Goal: Task Accomplishment & Management: Manage account settings

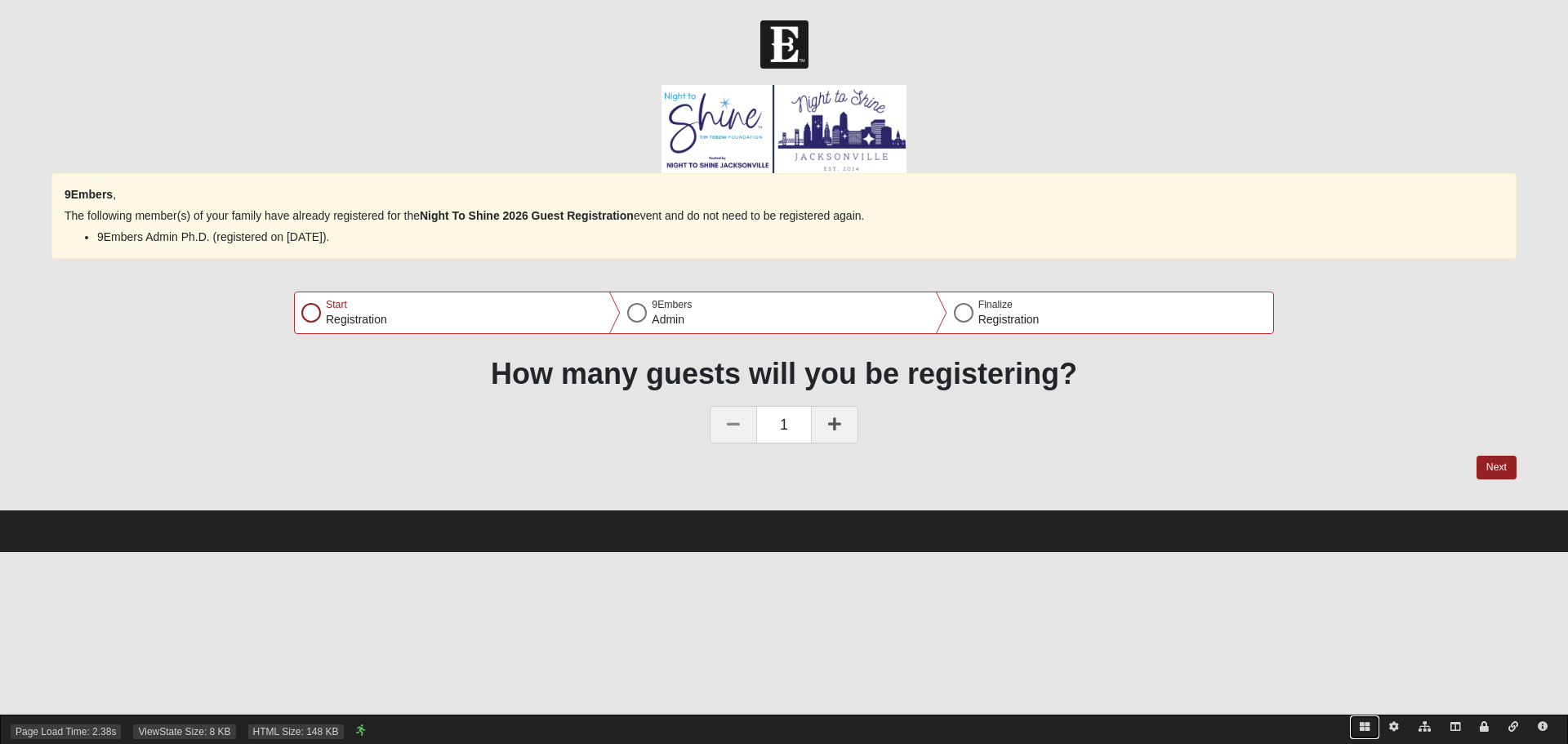
click at [1360, 729] on icon at bounding box center [1364, 727] width 10 height 10
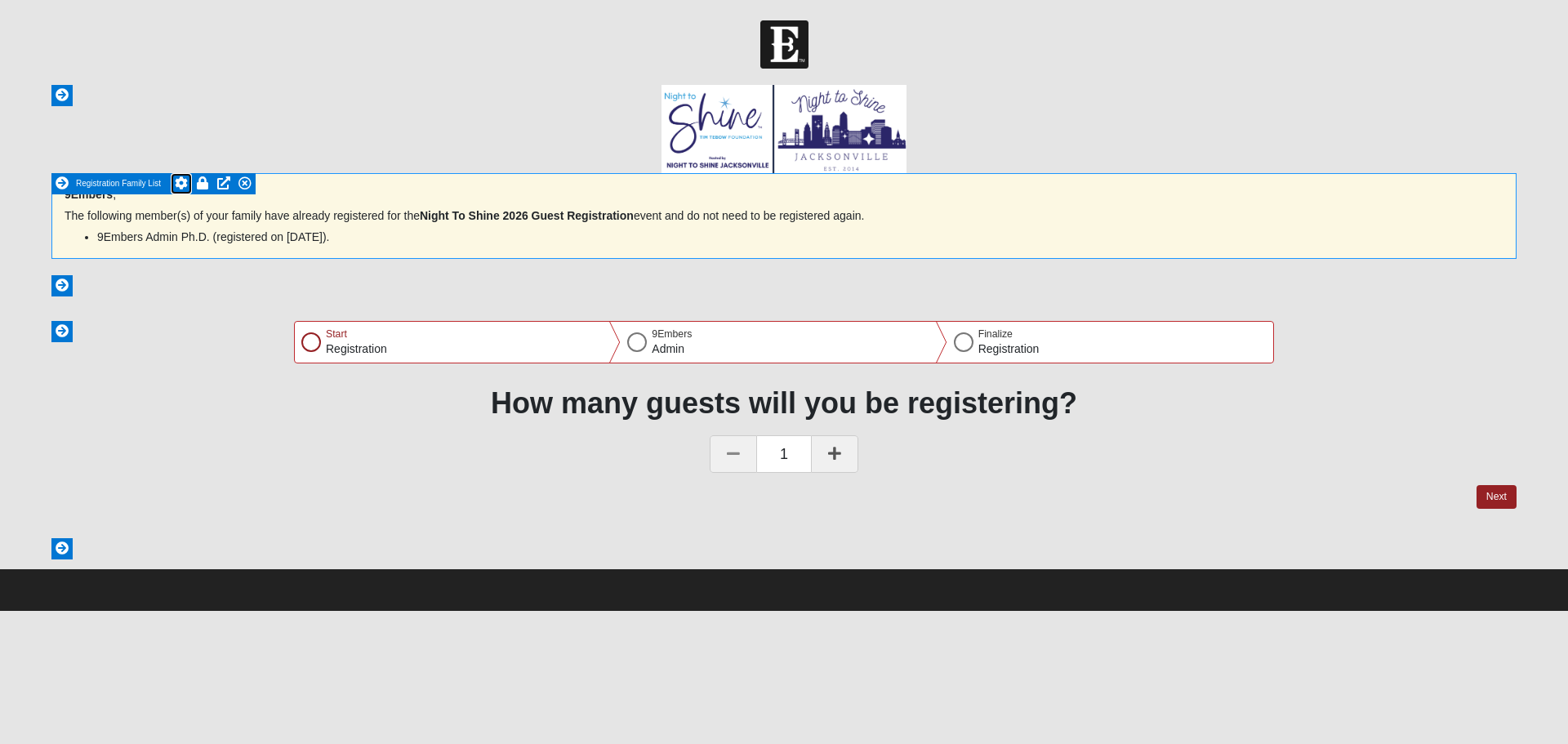
click at [181, 182] on icon at bounding box center [182, 183] width 13 height 13
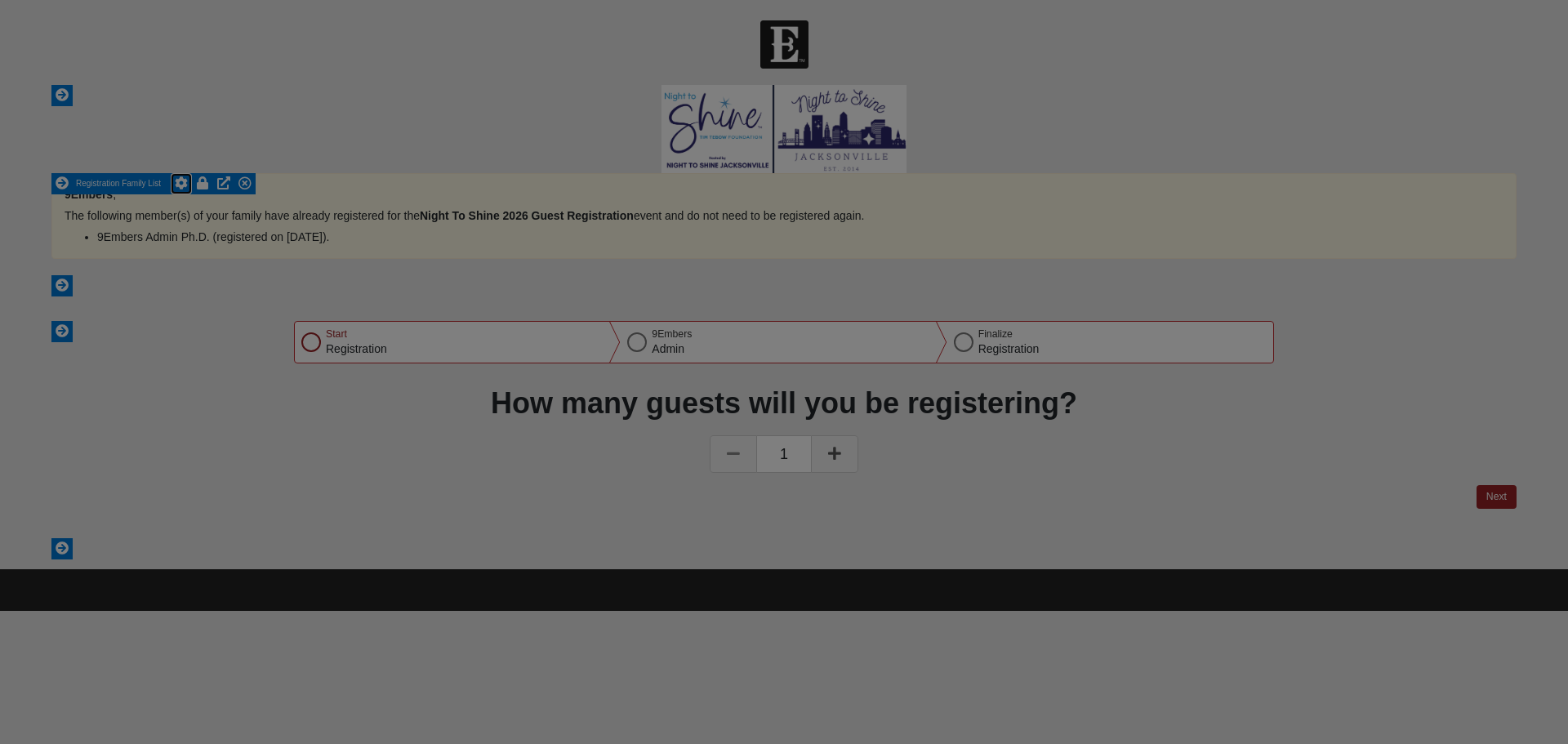
scroll to position [574, 931]
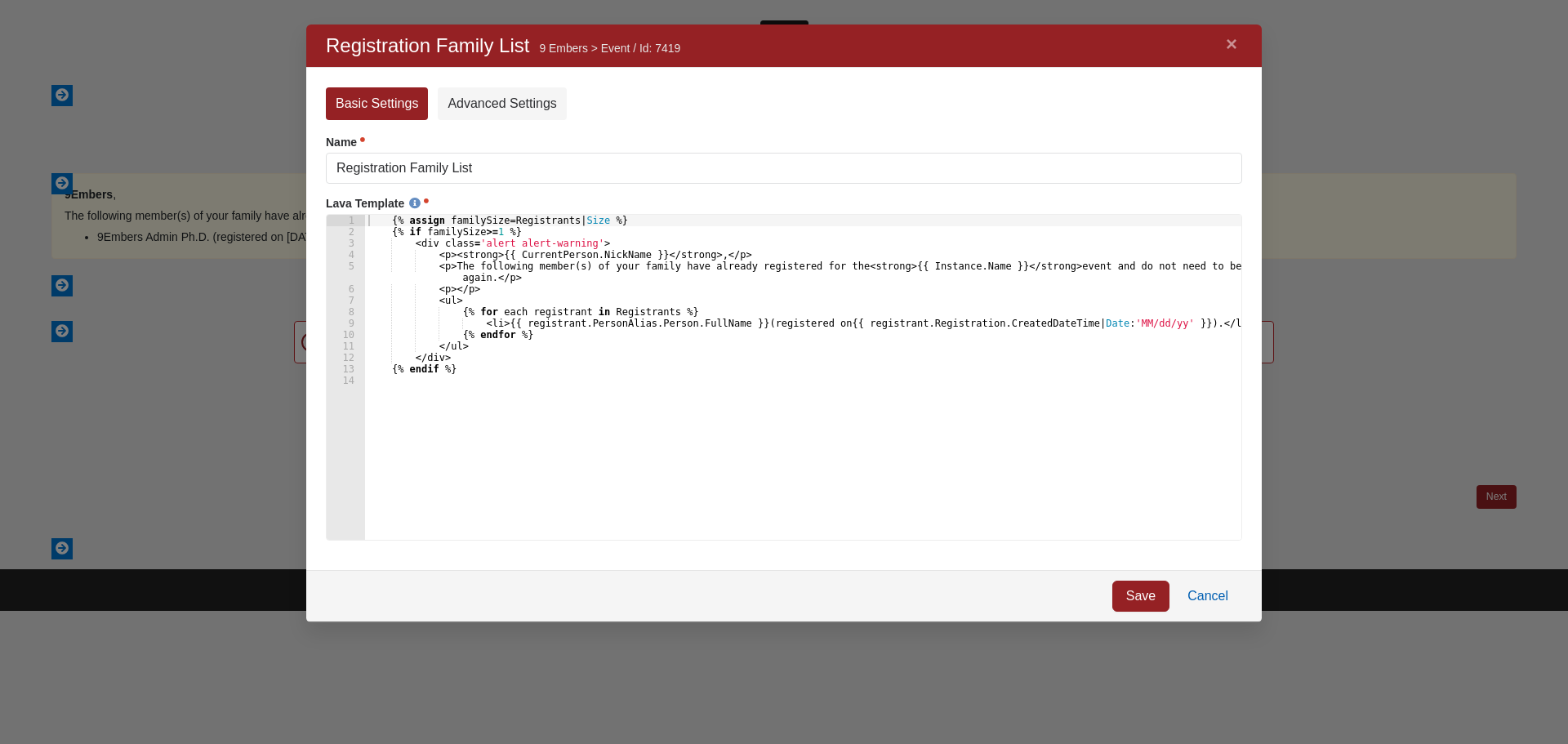
click at [1211, 600] on link "Cancel" at bounding box center [1208, 596] width 69 height 31
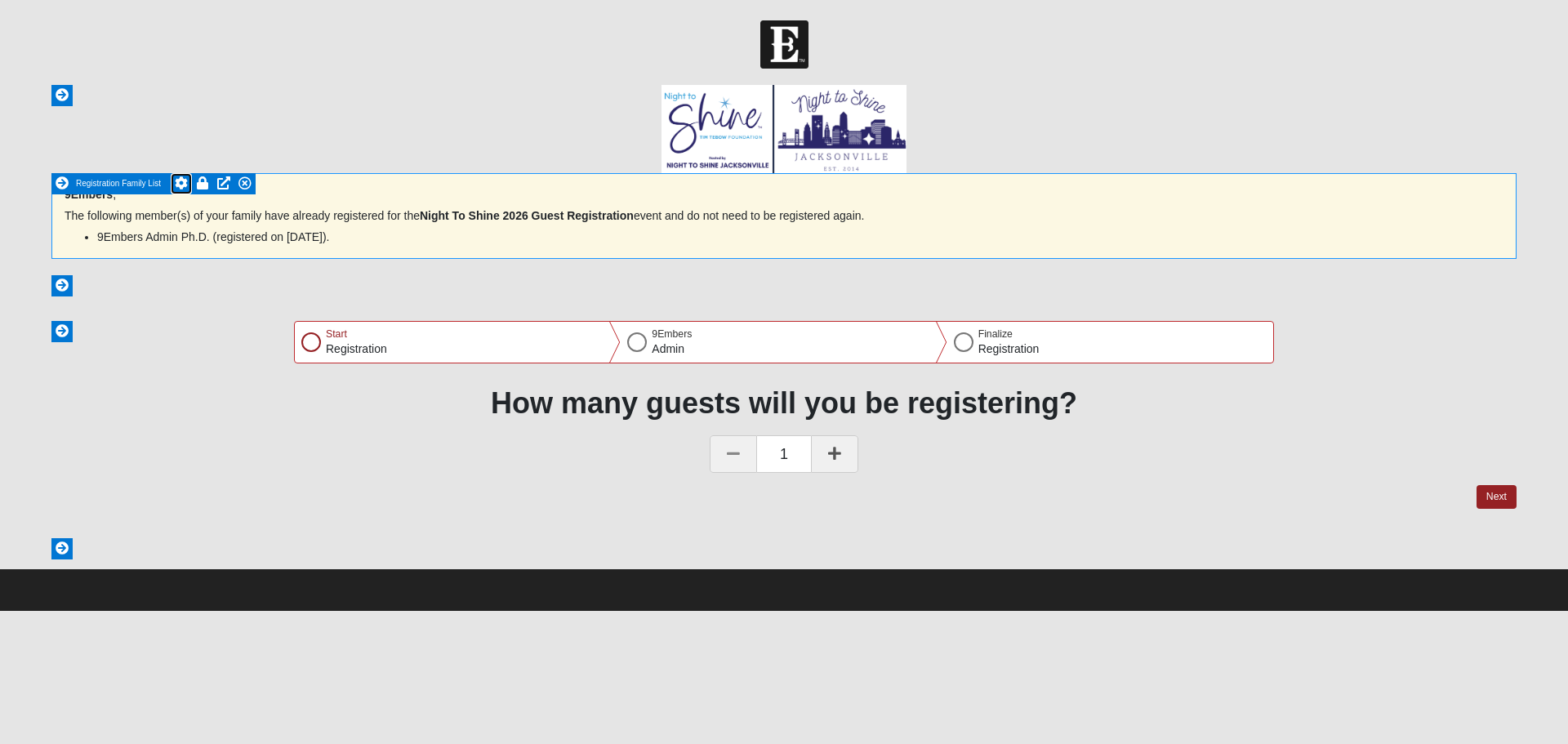
click at [184, 182] on icon at bounding box center [182, 183] width 13 height 13
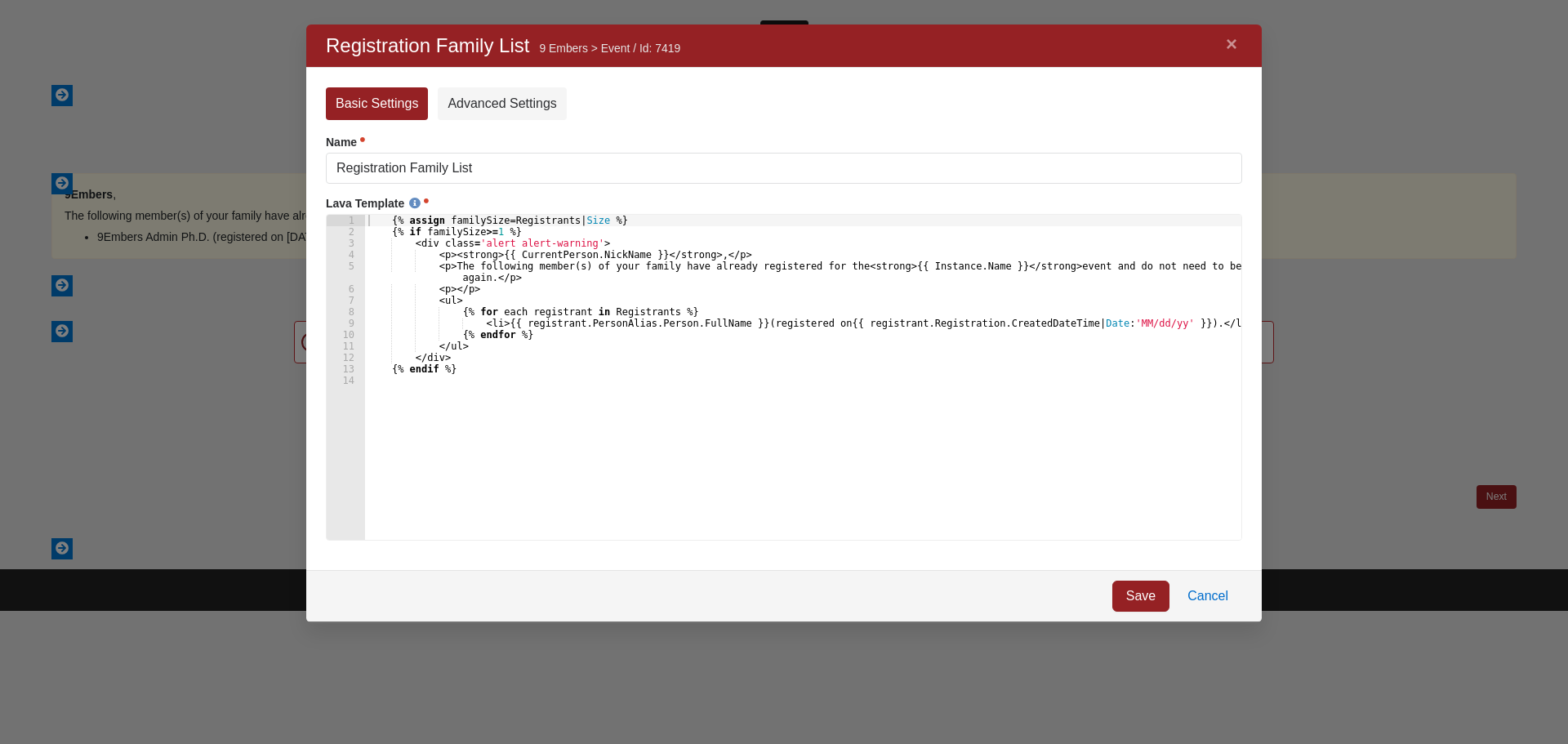
click at [170, 173] on link at bounding box center [181, 184] width 21 height 21
click at [369, 225] on div "{% assign familySize = Registrants | Size %} {% if familySize >= 1 %} < div cla…" at bounding box center [803, 389] width 876 height 348
type textarea "{% assign familySize = Registrants | Size %}"
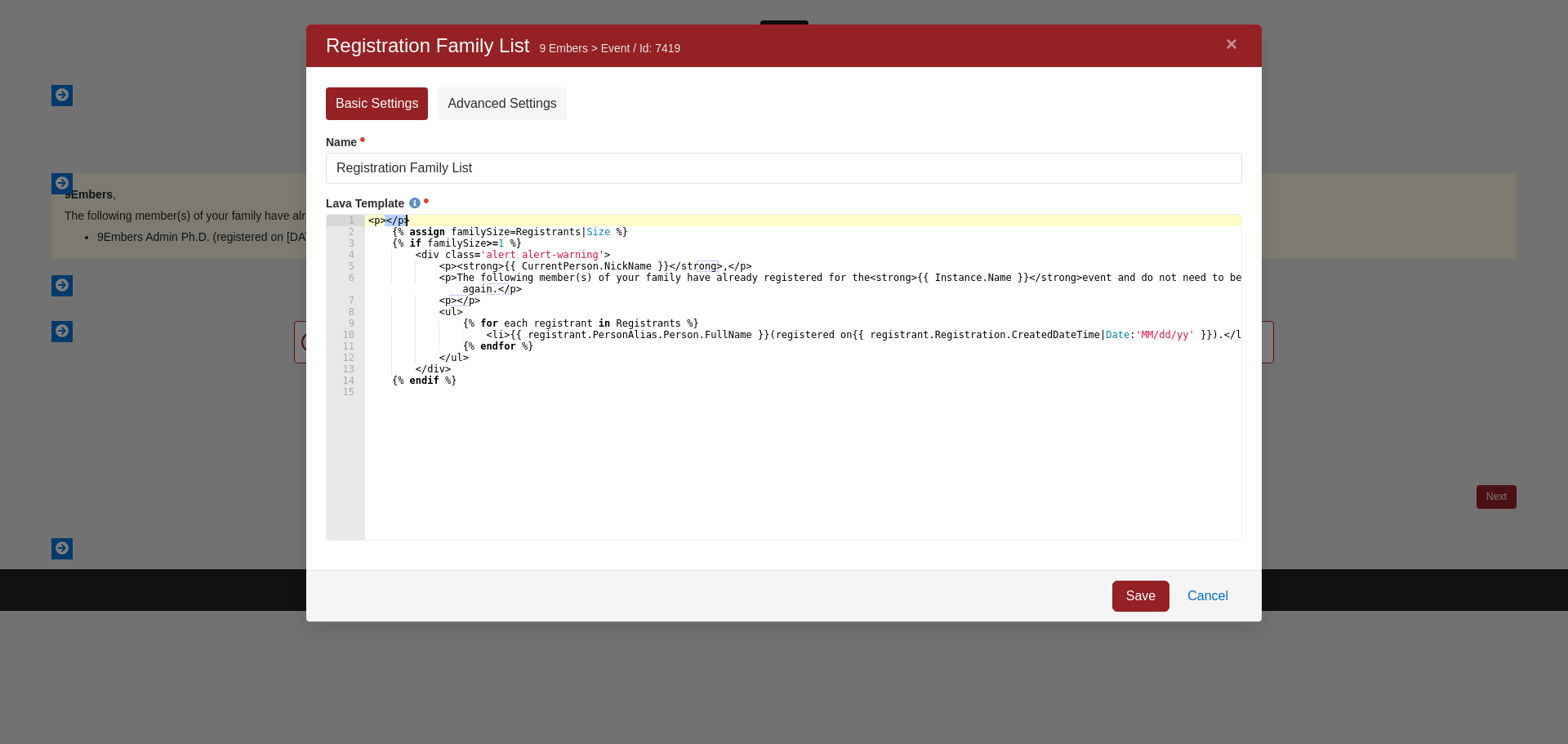
type textarea "<p>"
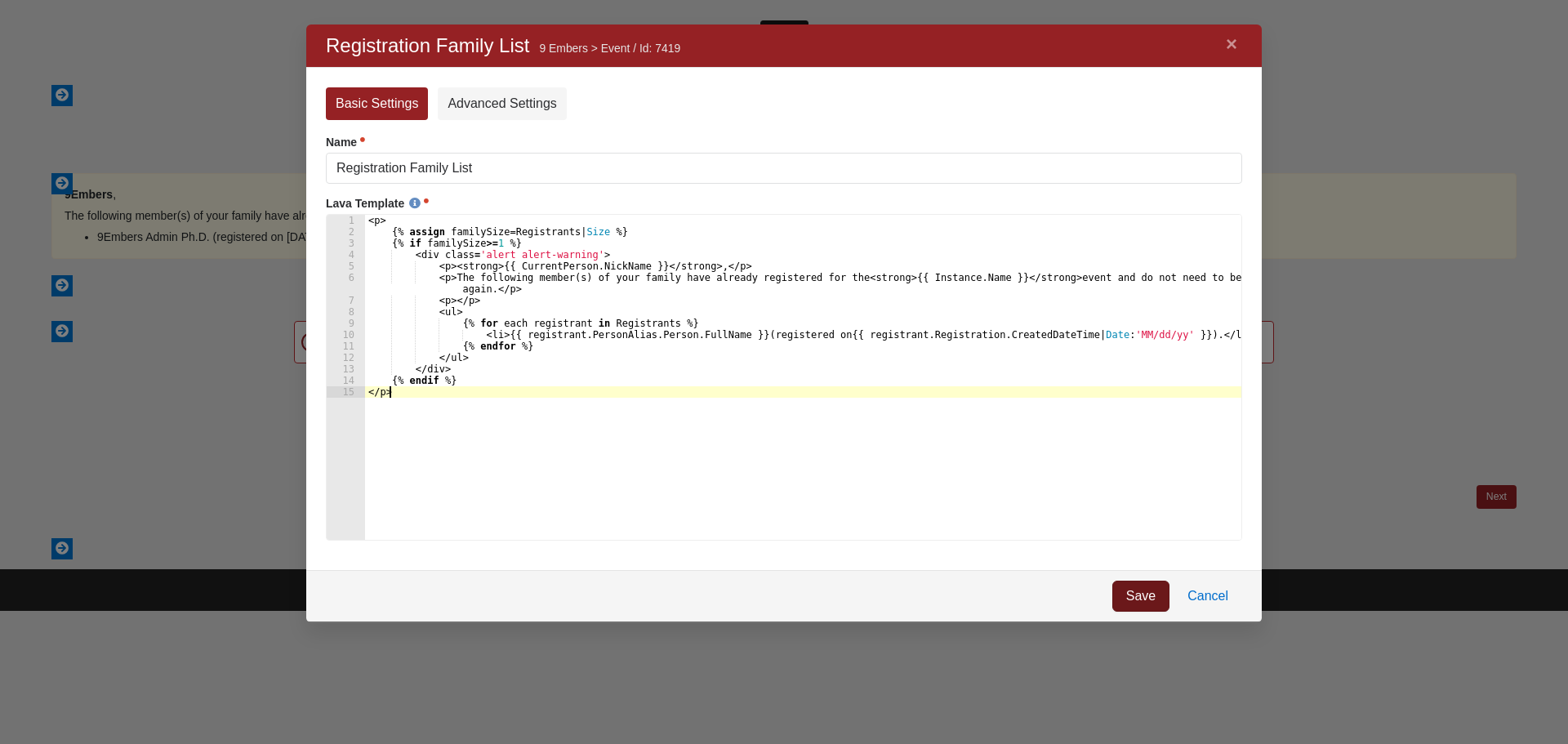
type textarea "</p>"
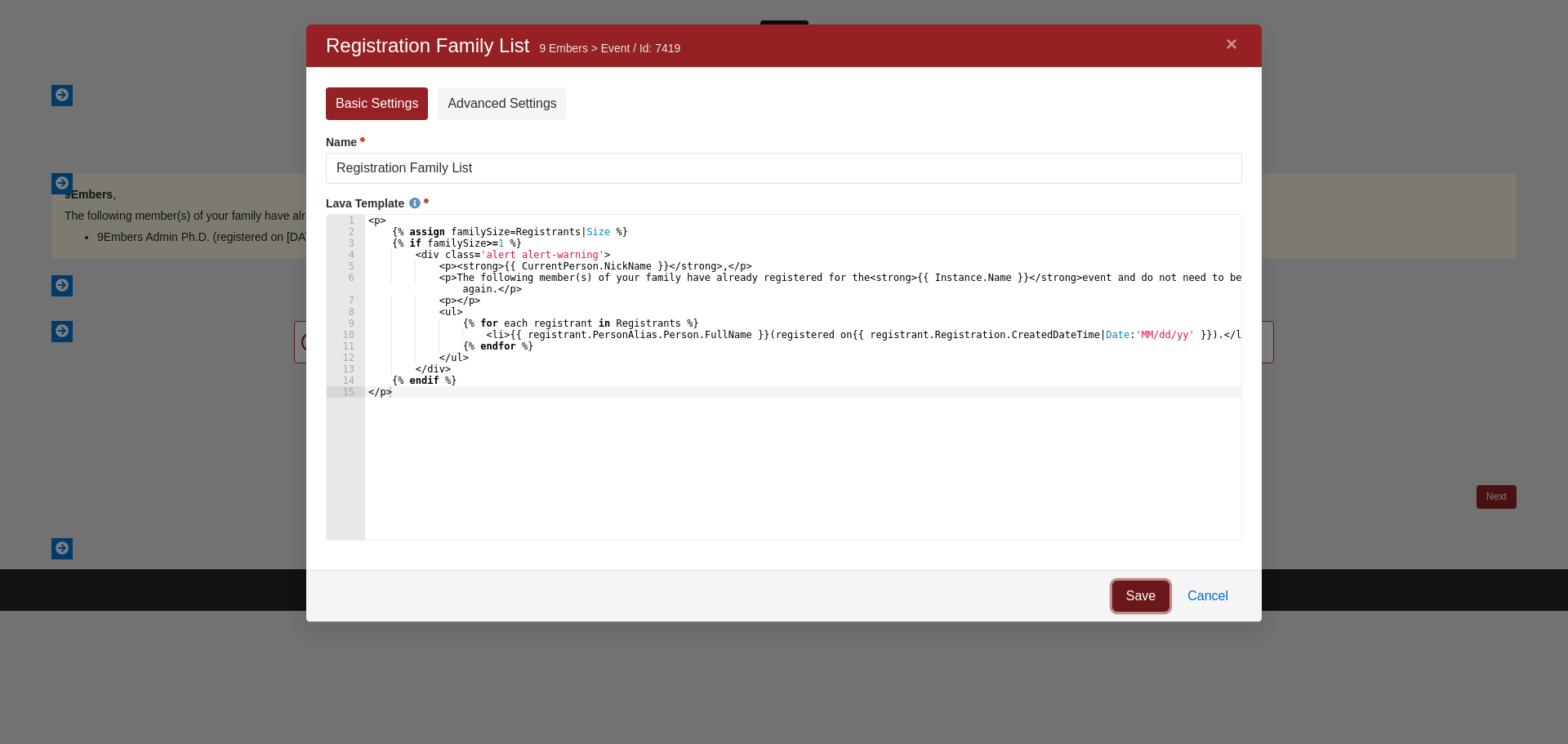
click at [1131, 587] on link "Save" at bounding box center [1141, 596] width 57 height 31
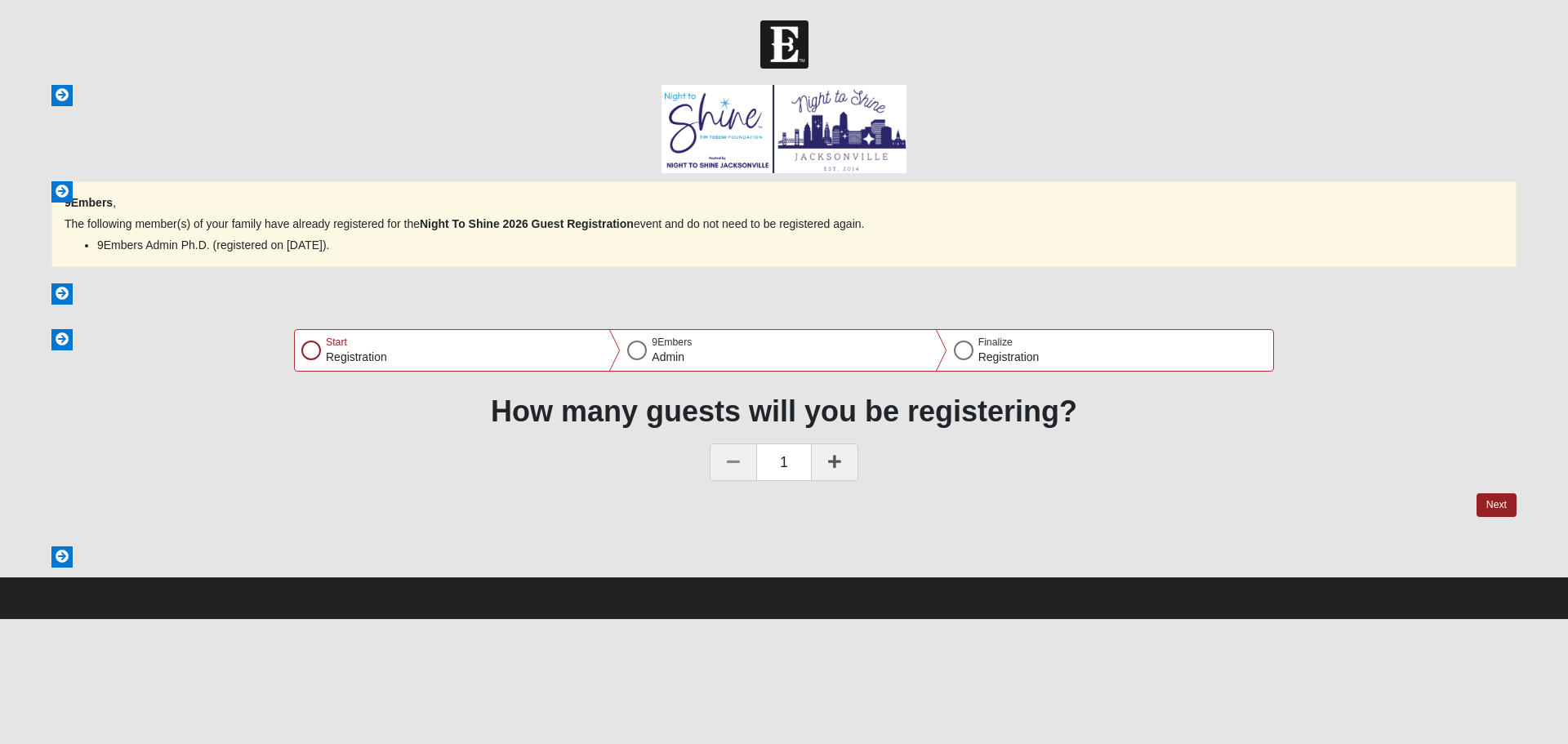
click at [193, 11] on body "Header Login Login Status Hello 9Embers My Account Log Out Navigation Night To …" at bounding box center [784, 309] width 1568 height 619
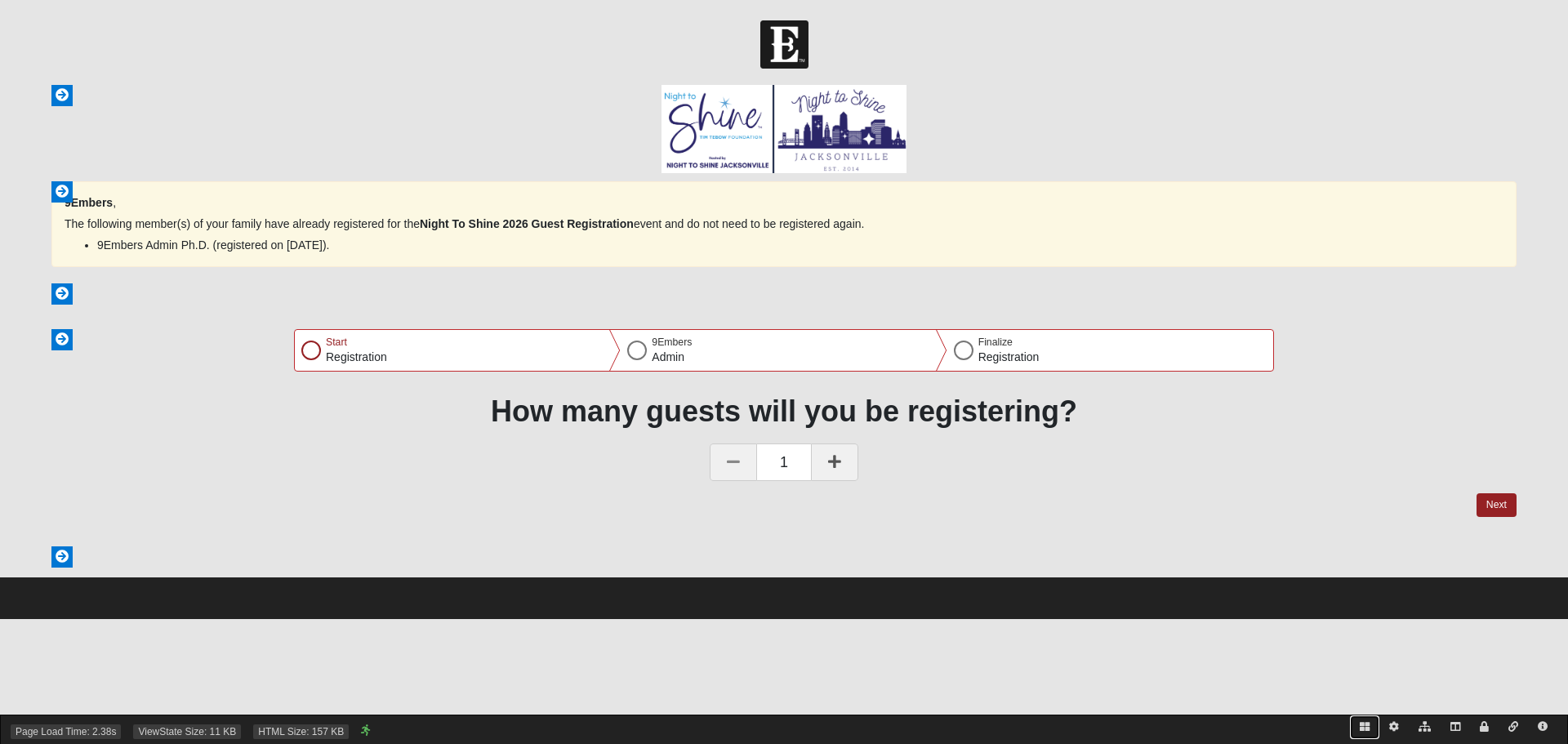
click at [1362, 728] on icon at bounding box center [1364, 727] width 10 height 10
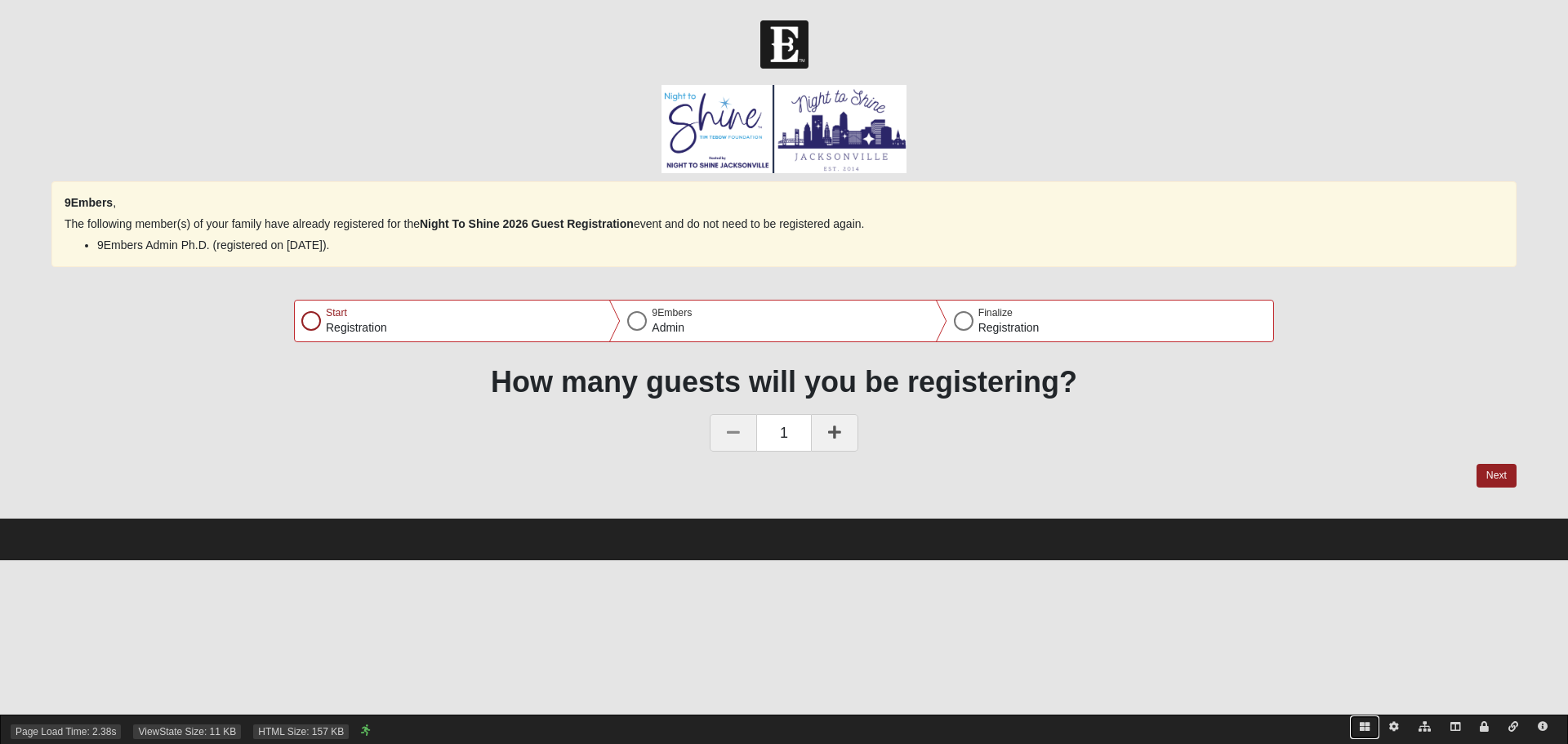
click at [1360, 726] on icon at bounding box center [1364, 727] width 10 height 10
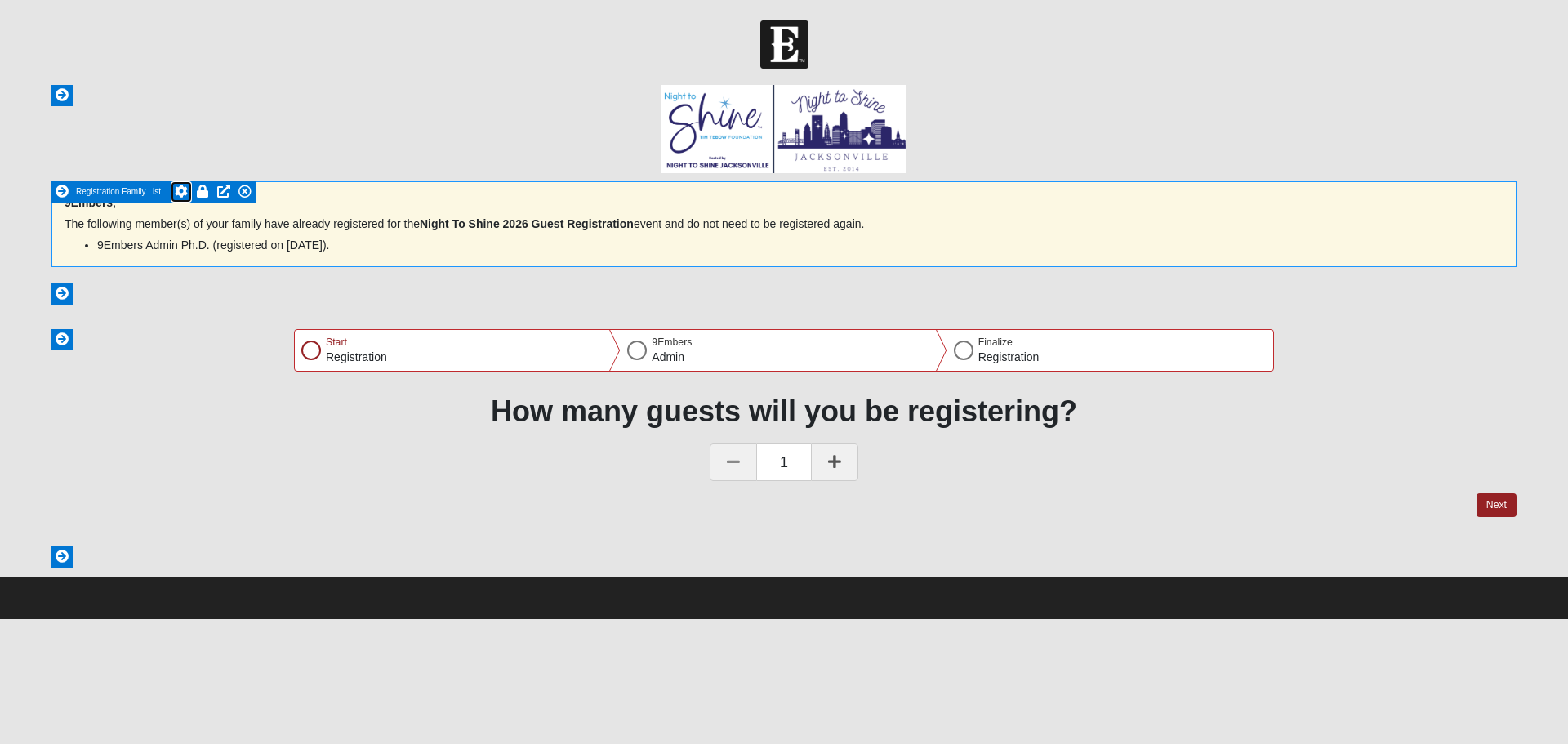
click at [177, 188] on icon at bounding box center [182, 191] width 13 height 13
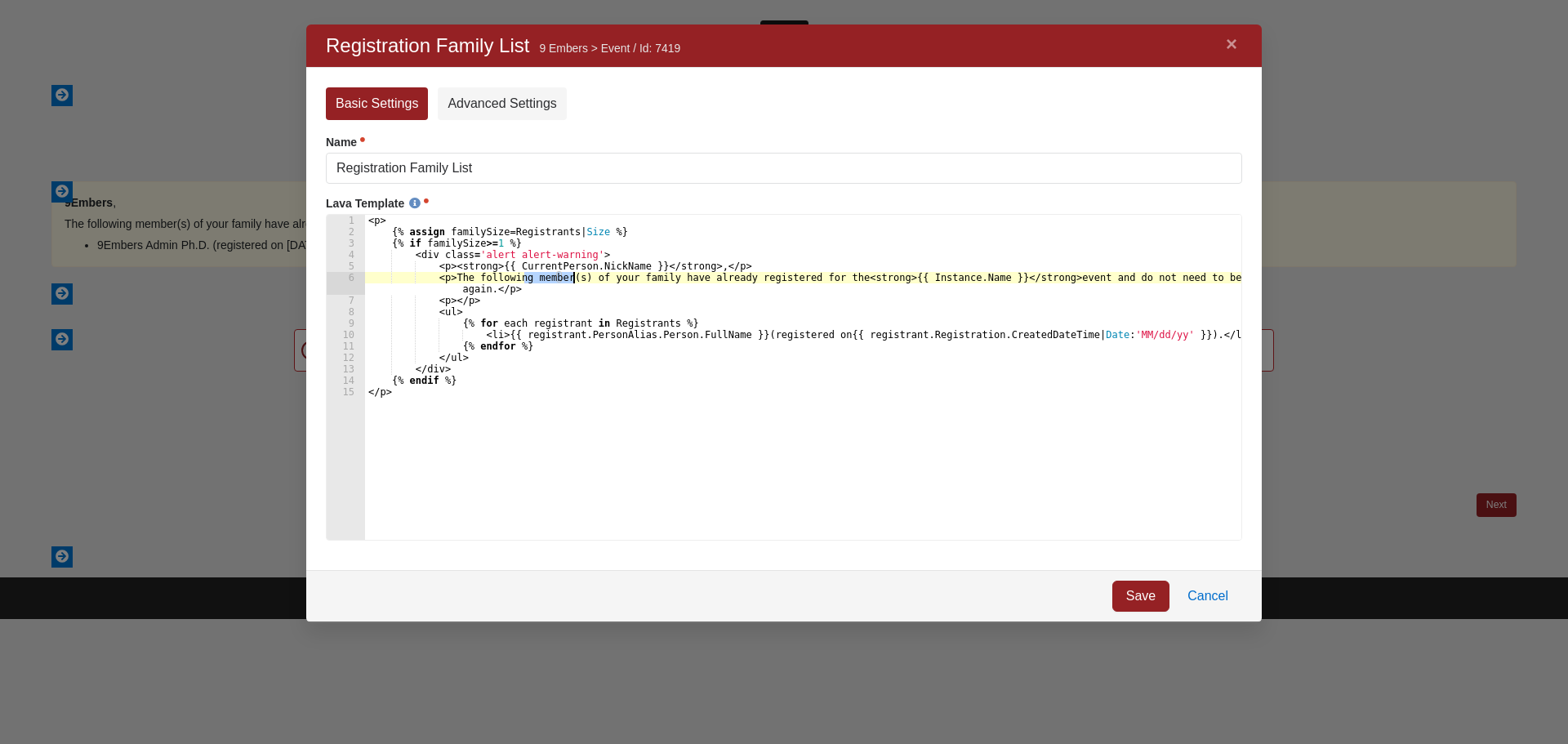
drag, startPoint x: 524, startPoint y: 280, endPoint x: 571, endPoint y: 277, distance: 47.1
click at [571, 277] on div "< p > {% assign familySize = Registrants | Size %} {% if familySize >= 1 %} < d…" at bounding box center [803, 389] width 876 height 348
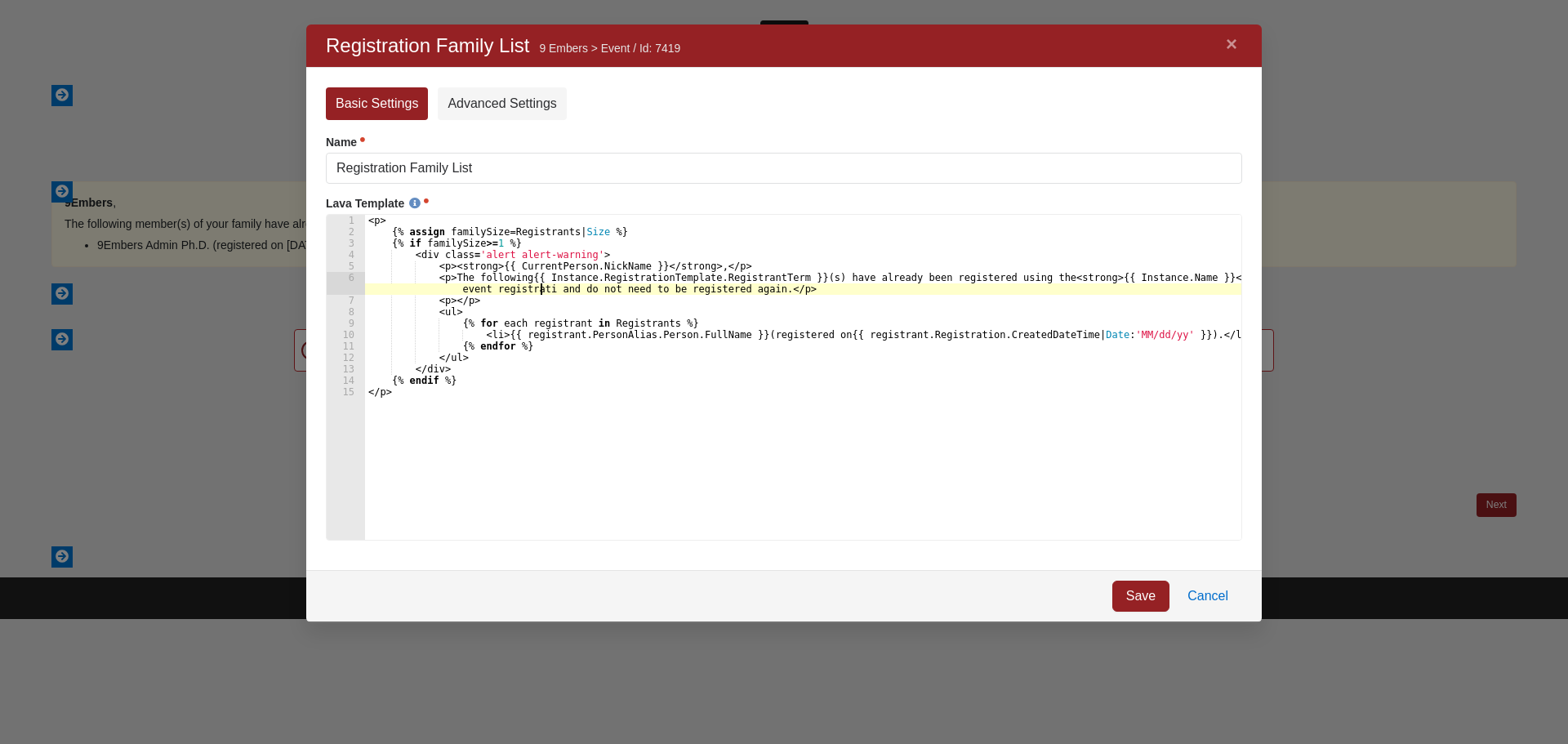
scroll to position [0, 79]
type textarea "<p>The following {{ Instance.RegistrationTemplate.RegistrantTerm }}(s) have alr…"
click at [1133, 592] on link "Save" at bounding box center [1141, 596] width 57 height 31
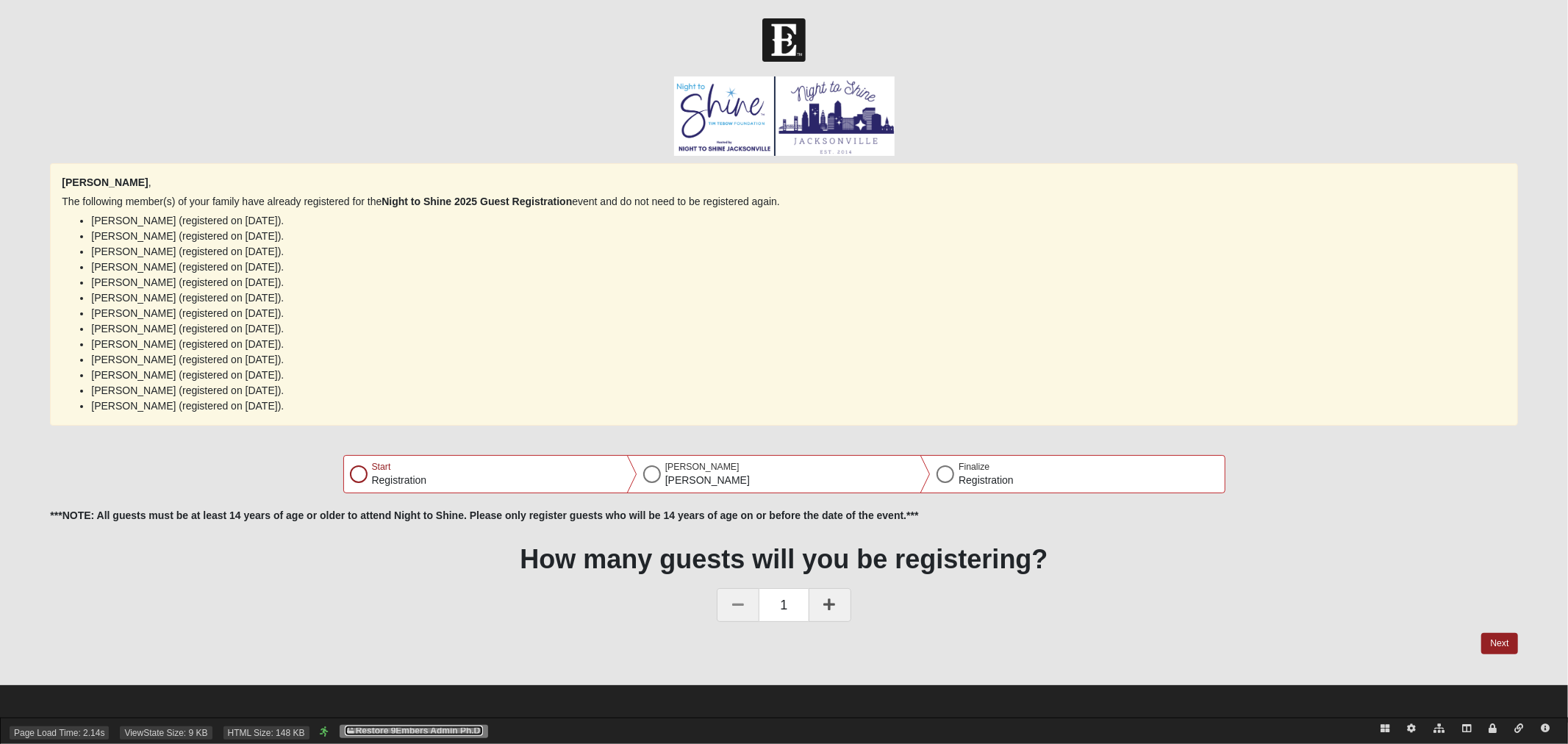
click at [408, 728] on link "Restore 9Embers Admin Ph.D." at bounding box center [414, 730] width 138 height 10
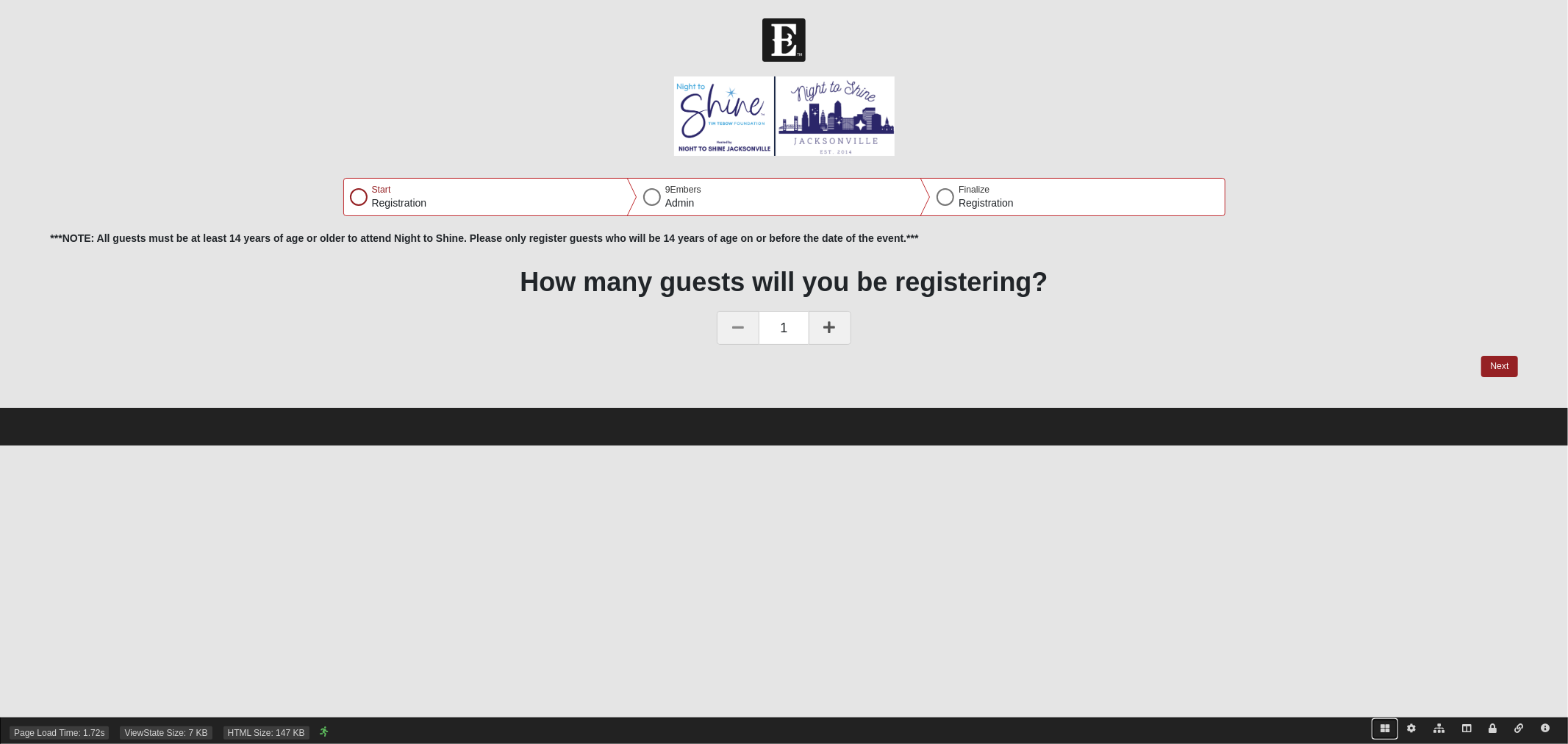
drag, startPoint x: 1380, startPoint y: 733, endPoint x: 1362, endPoint y: 719, distance: 22.8
click at [1380, 733] on link at bounding box center [1385, 729] width 27 height 21
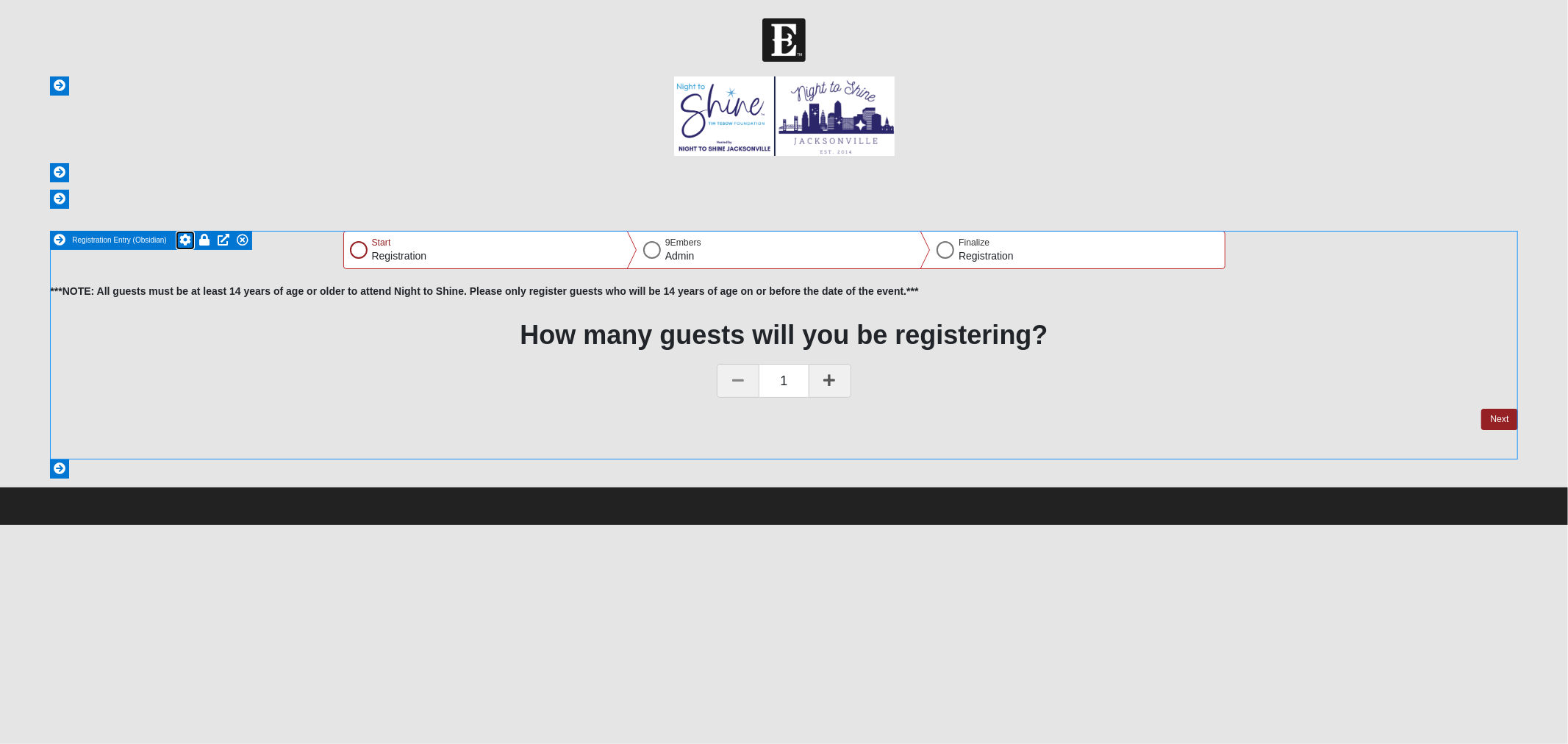
click at [186, 237] on icon at bounding box center [185, 240] width 12 height 12
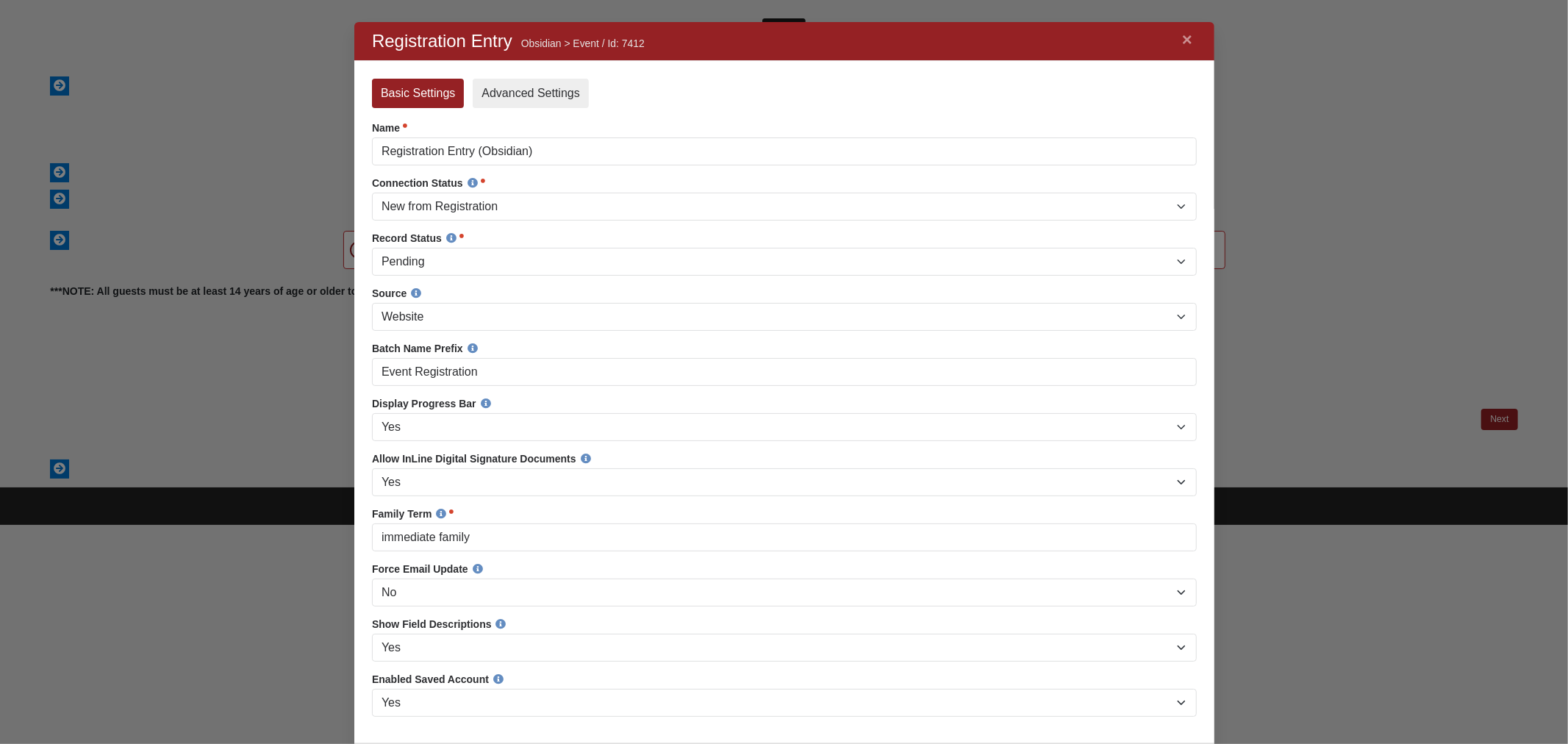
click at [541, 99] on link "Advanced Settings" at bounding box center [529, 93] width 116 height 29
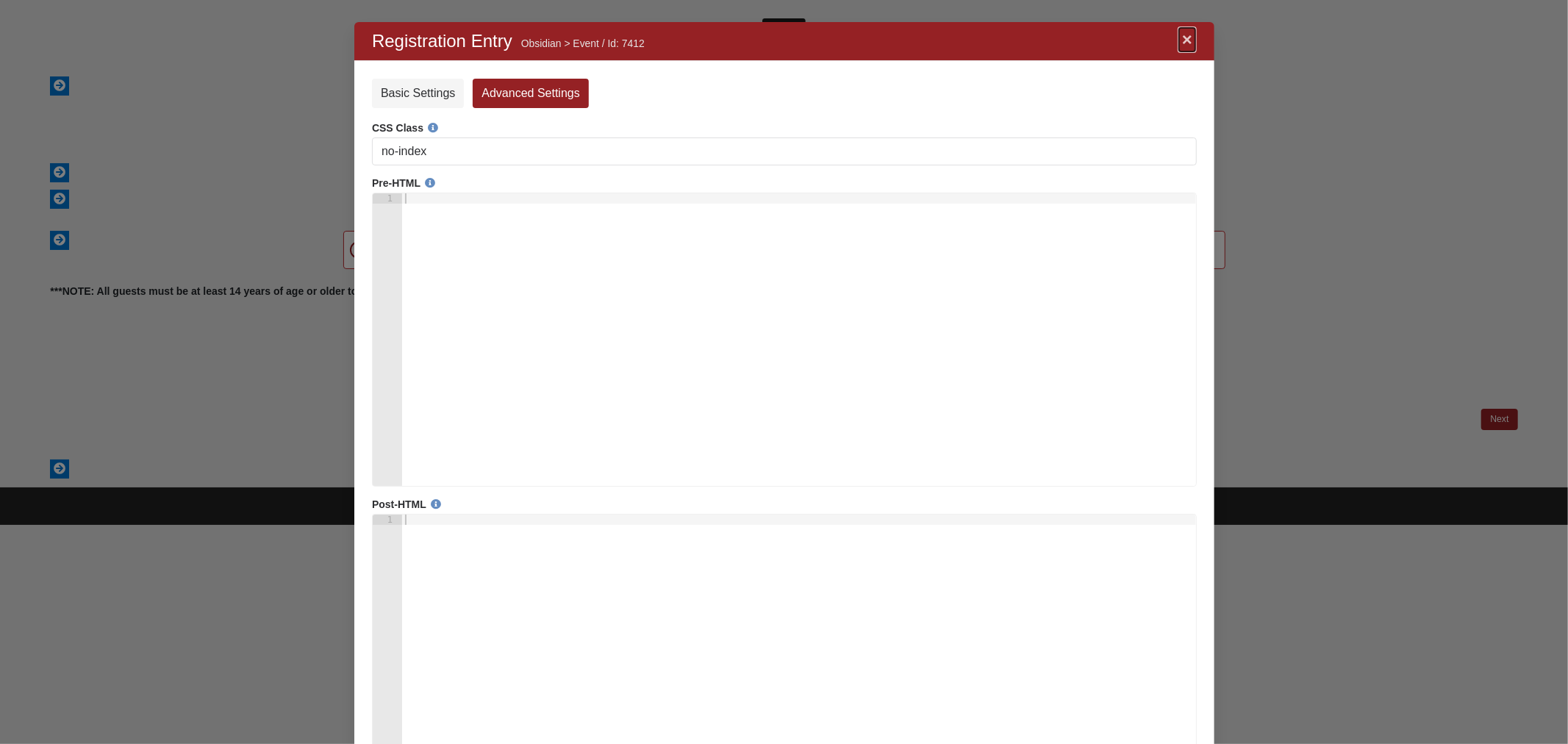
click at [1186, 39] on link "×" at bounding box center [1186, 39] width 19 height 27
